Goal: Find specific page/section: Find specific page/section

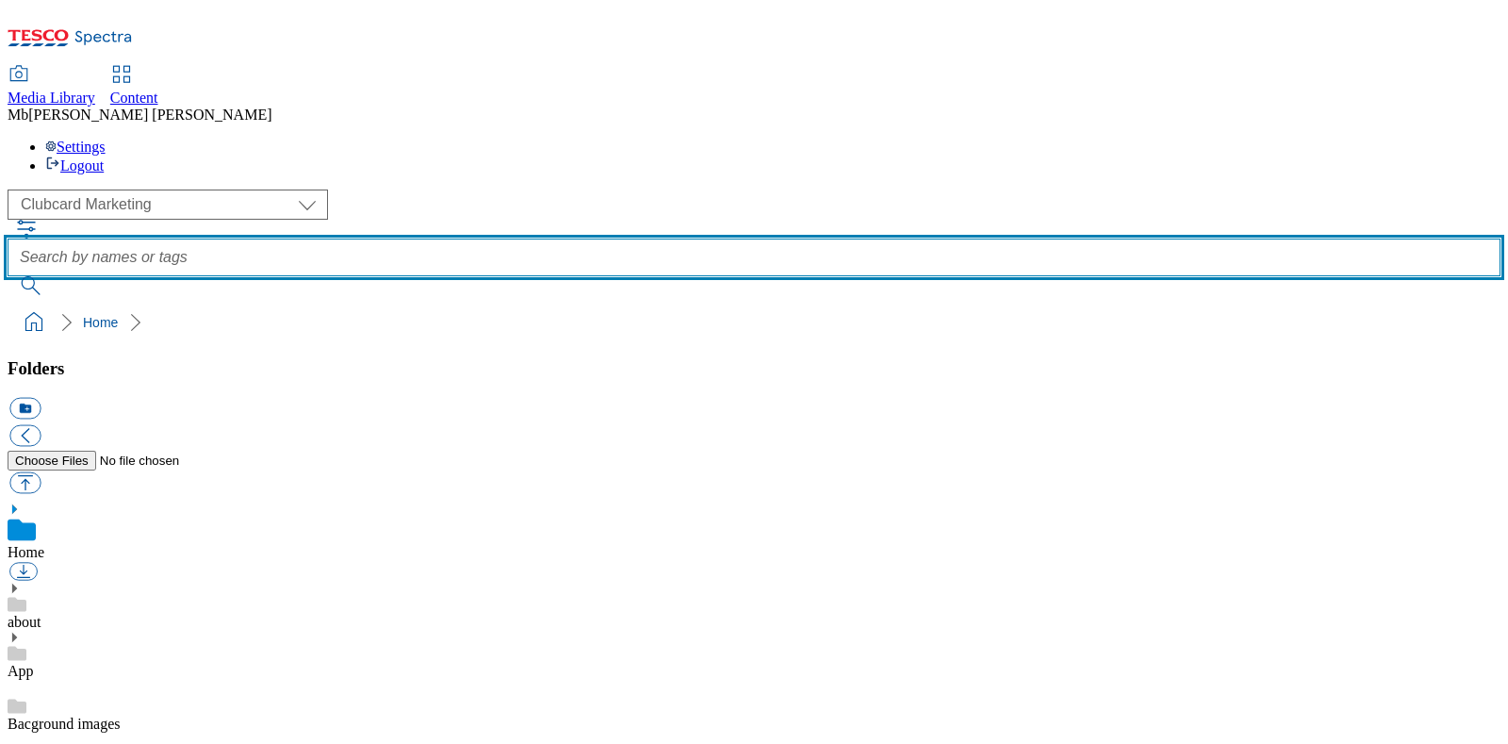
click at [590, 238] on input "text" at bounding box center [754, 257] width 1493 height 38
type input "scottish overlay"
click at [8, 276] on button "submit" at bounding box center [32, 285] width 49 height 19
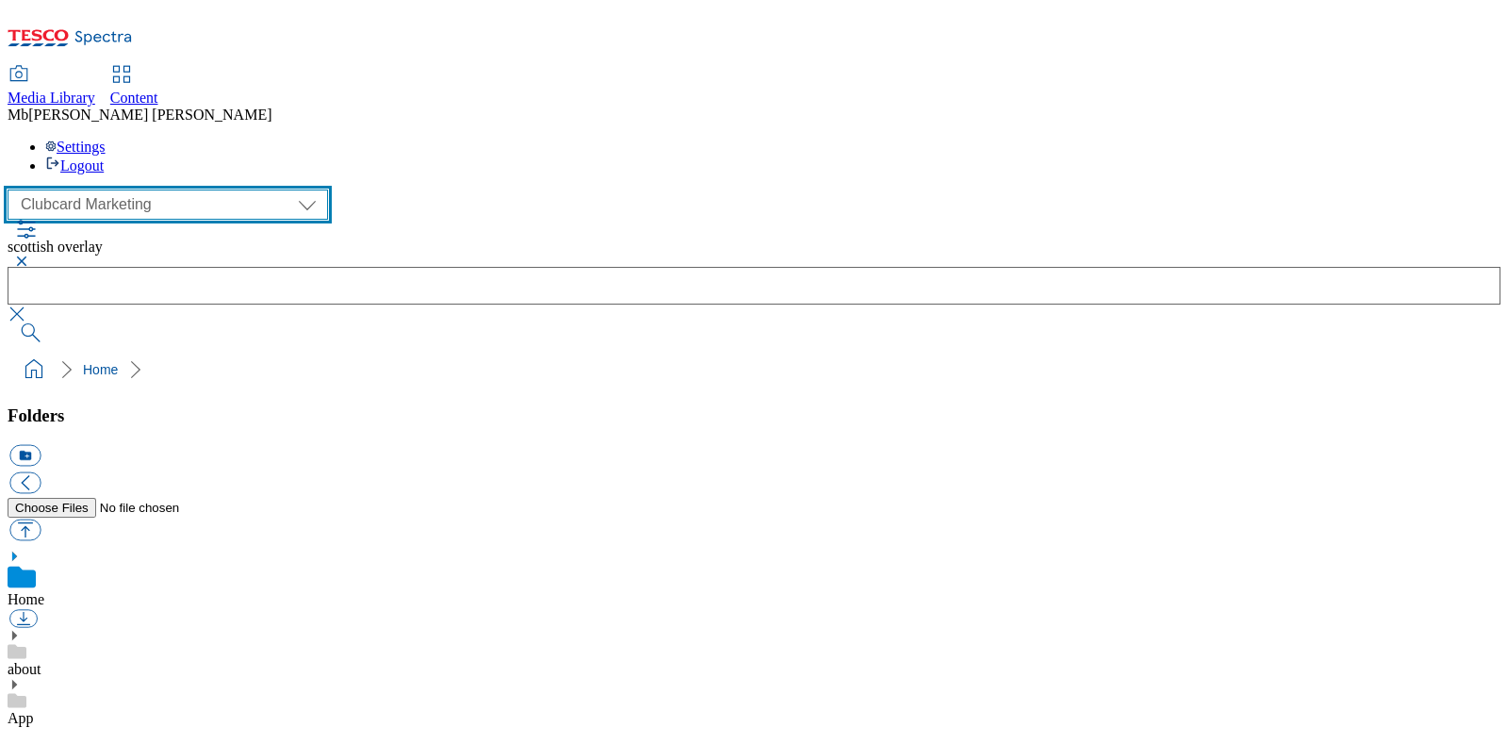
click at [172, 189] on select "Clubcard Marketing Dotcom UK GHS Marketing UK GHS Product UK GHS ROI Realfood" at bounding box center [168, 204] width 320 height 30
select select "flare-ghs-mktg"
click at [12, 189] on select "Clubcard Marketing Dotcom UK GHS Marketing UK GHS Product UK GHS ROI Realfood" at bounding box center [168, 204] width 320 height 30
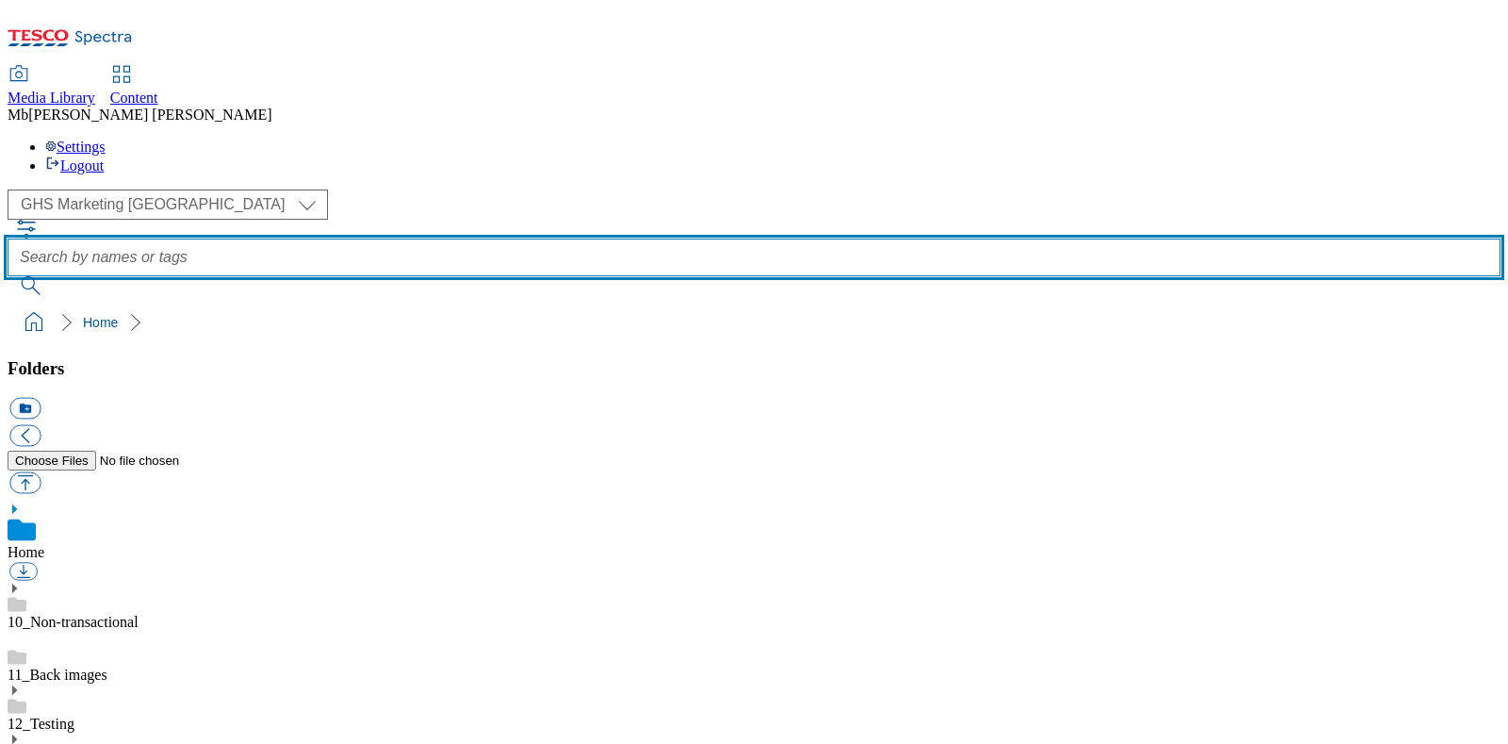
click at [621, 238] on input "text" at bounding box center [754, 257] width 1493 height 38
type input "scottish overlay"
click at [8, 276] on button "submit" at bounding box center [32, 285] width 49 height 19
